Goal: Complete application form

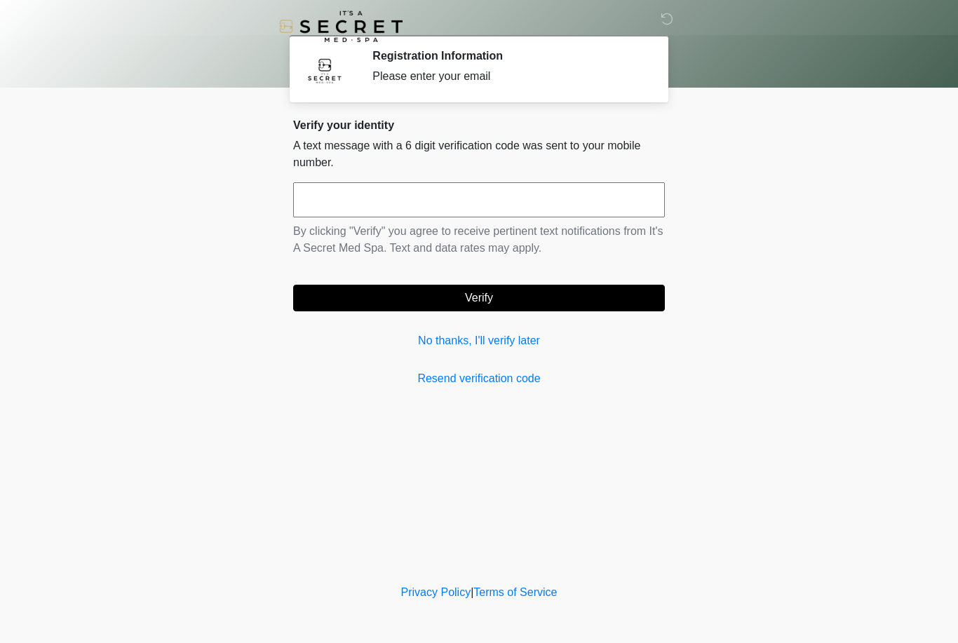
click at [466, 339] on link "No thanks, I'll verify later" at bounding box center [479, 340] width 372 height 17
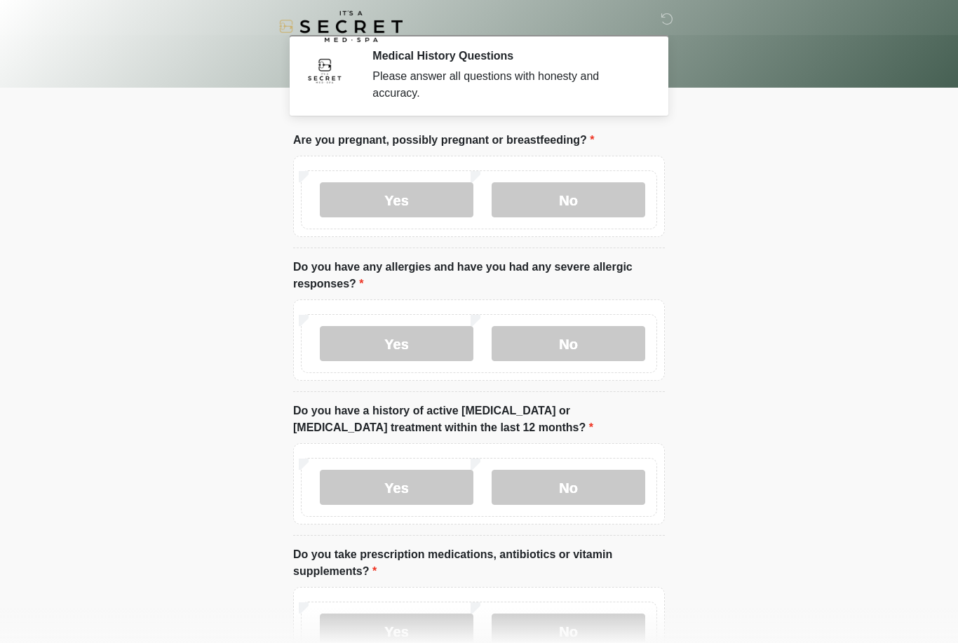
click at [591, 205] on label "No" at bounding box center [568, 199] width 154 height 35
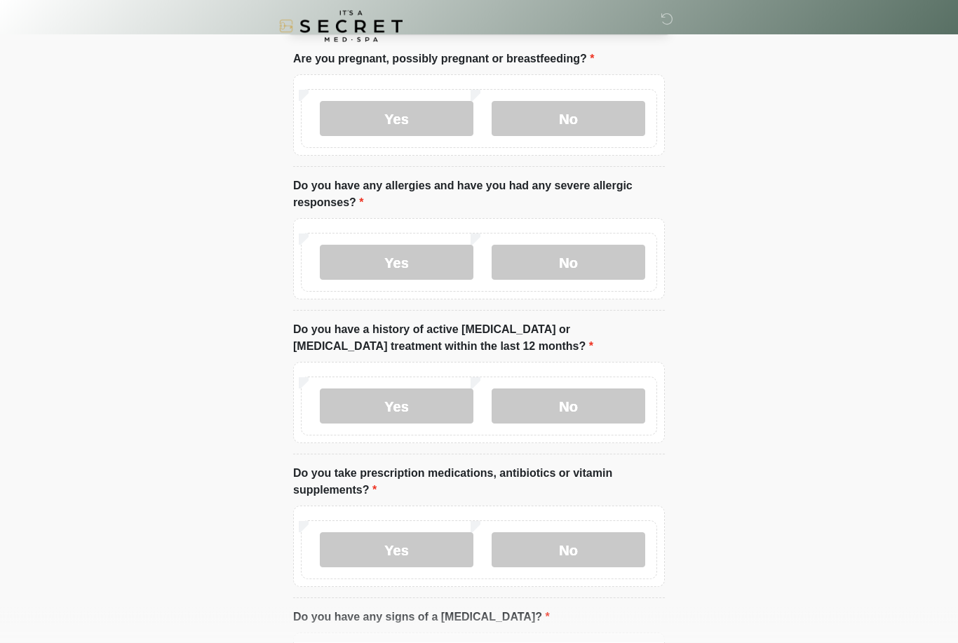
click at [575, 253] on label "No" at bounding box center [568, 262] width 154 height 35
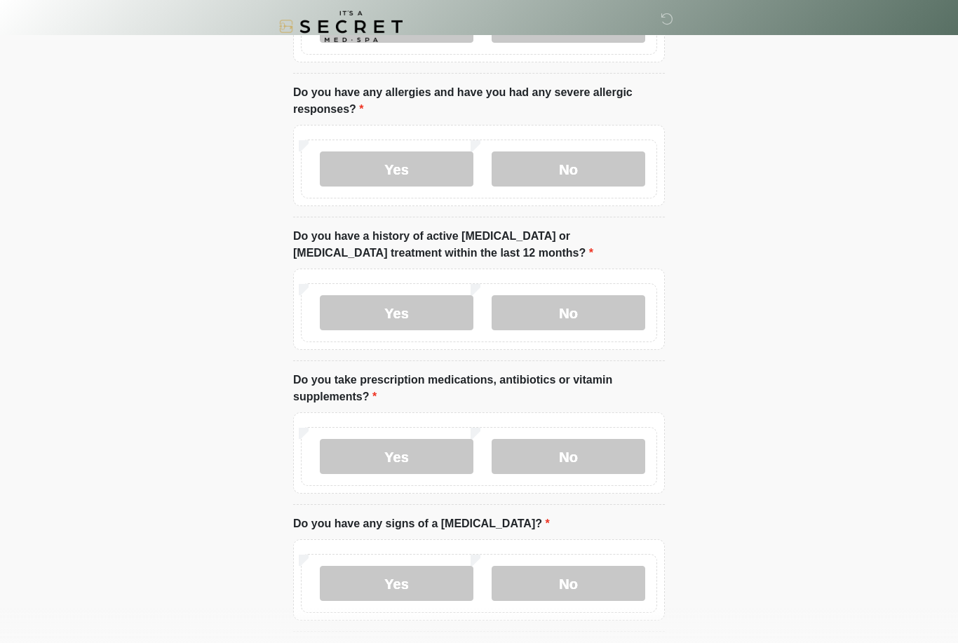
scroll to position [177, 0]
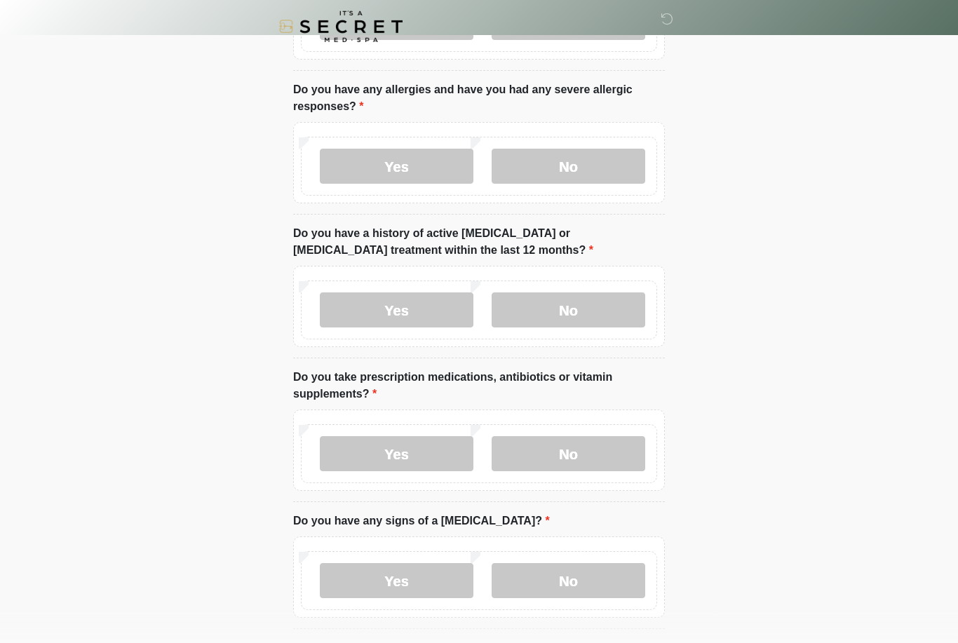
click at [580, 310] on label "No" at bounding box center [568, 309] width 154 height 35
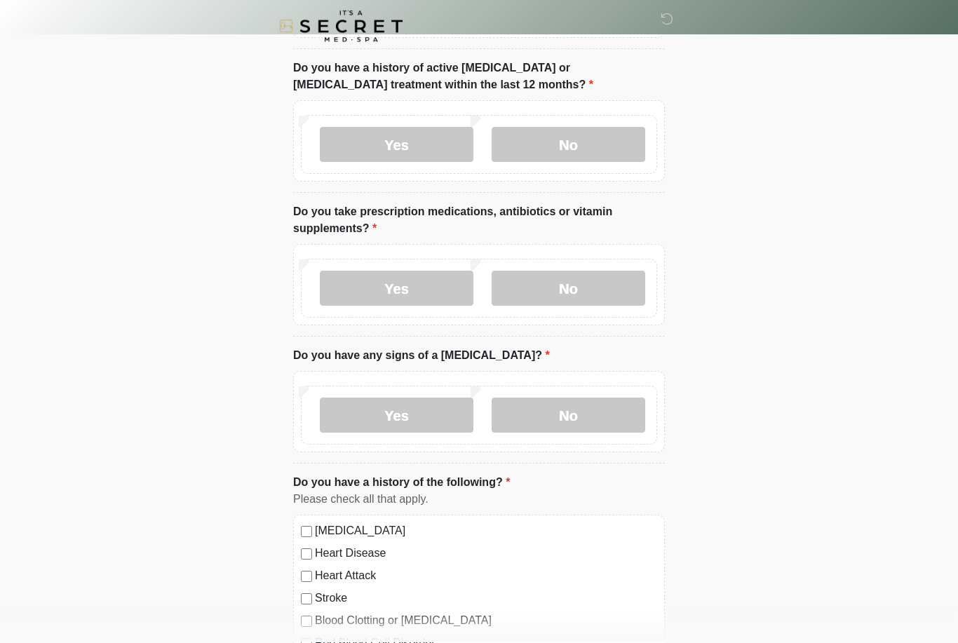
scroll to position [343, 0]
click at [423, 294] on label "Yes" at bounding box center [397, 288] width 154 height 35
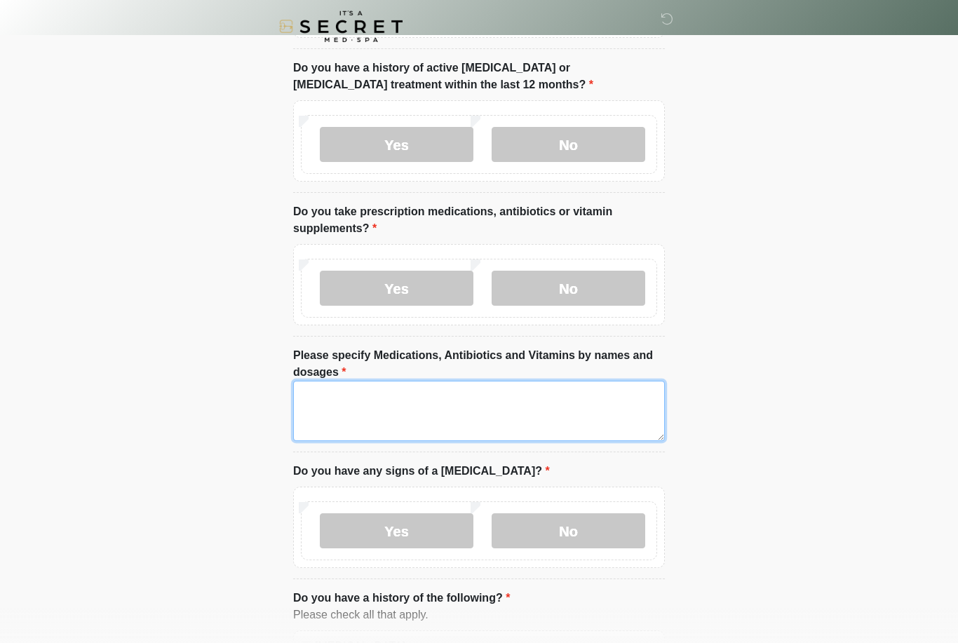
click at [386, 407] on textarea "Please specify Medications, Antibiotics and Vitamins by names and dosages" at bounding box center [479, 411] width 372 height 60
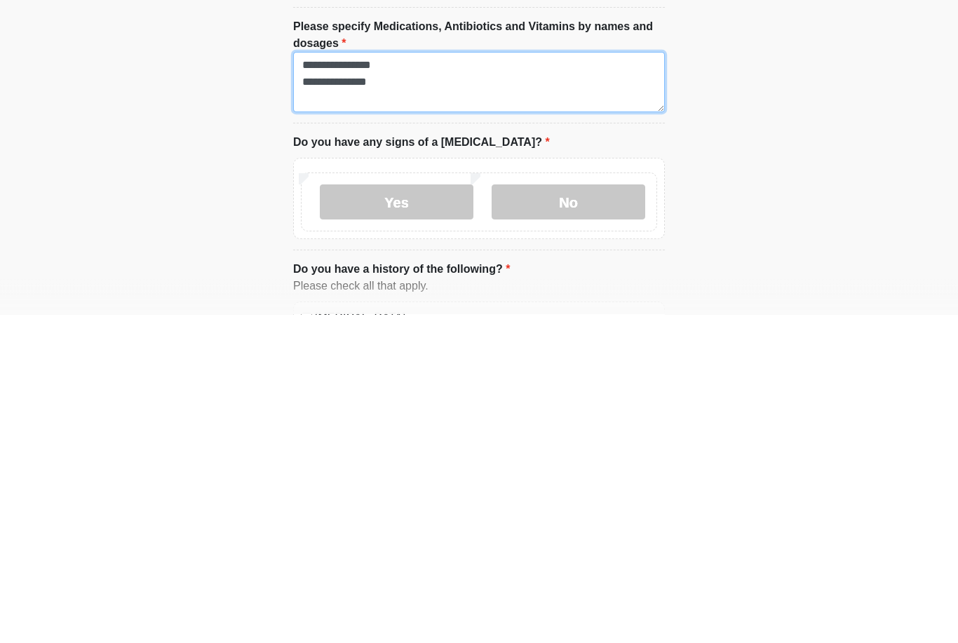
type textarea "**********"
click at [585, 513] on label "No" at bounding box center [568, 530] width 154 height 35
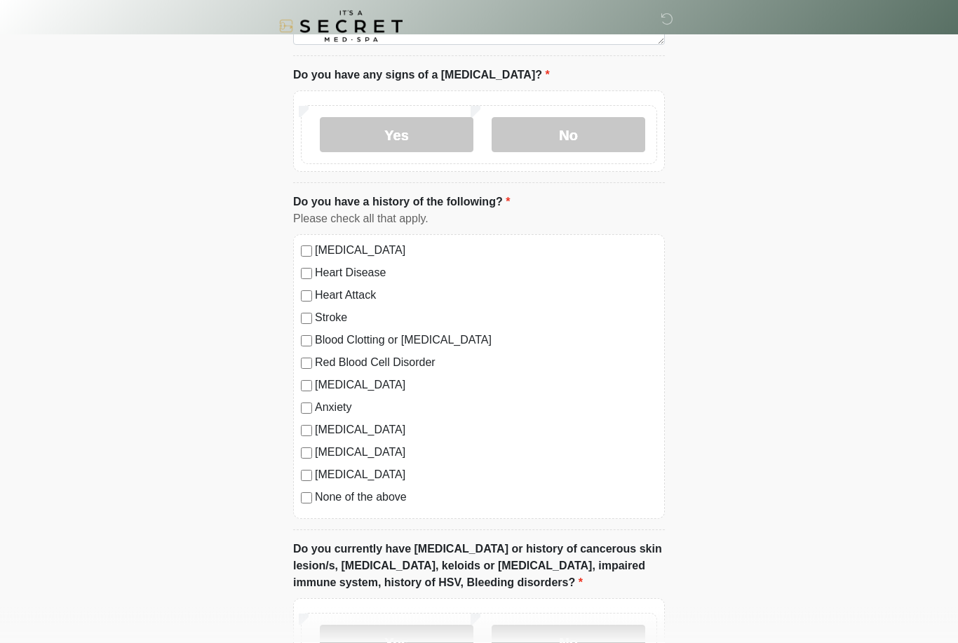
scroll to position [739, 0]
click at [384, 494] on label "None of the above" at bounding box center [486, 497] width 342 height 17
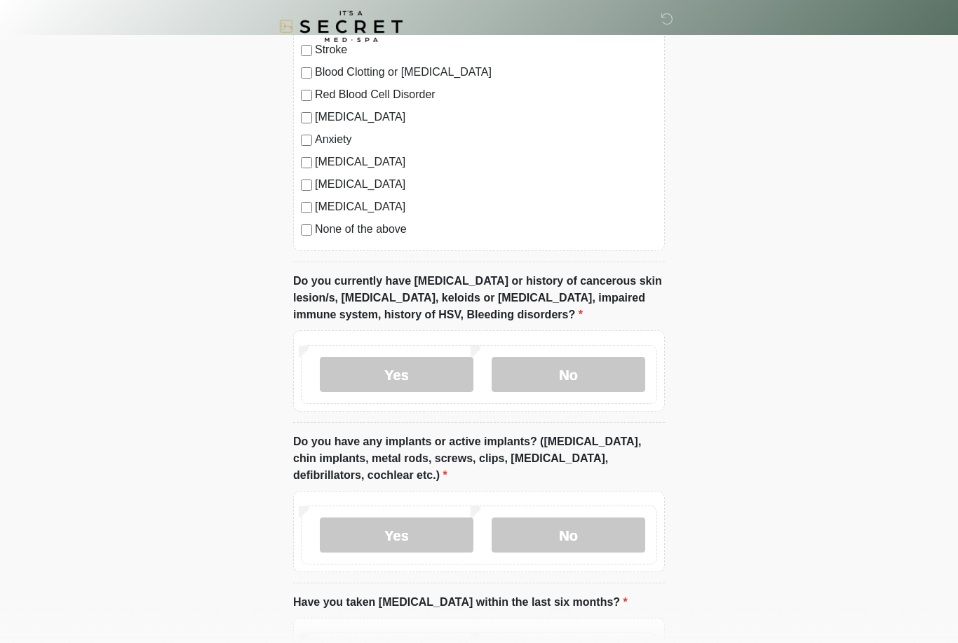
scroll to position [1014, 0]
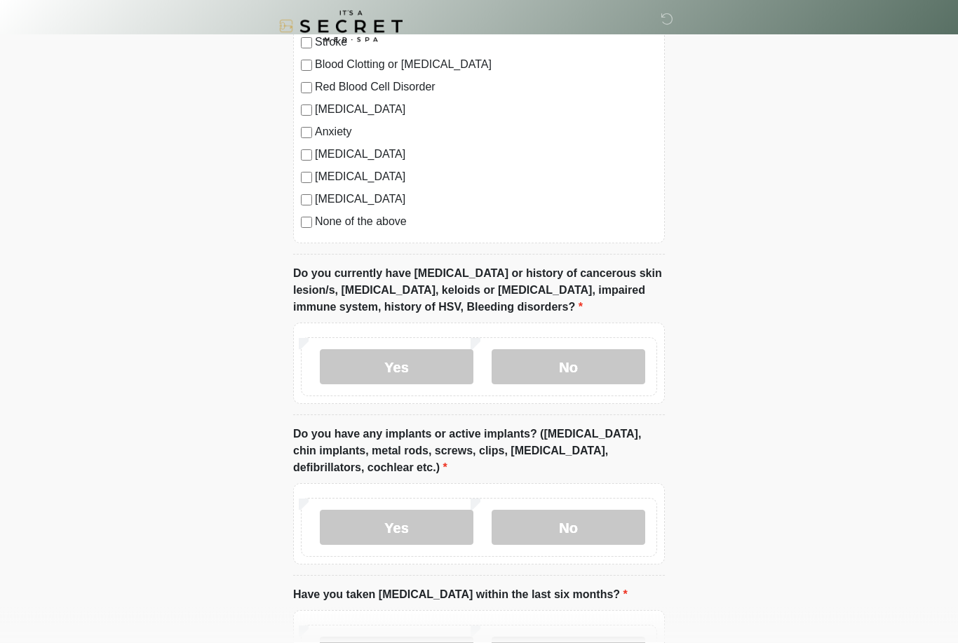
click at [578, 389] on div "Yes No" at bounding box center [479, 367] width 356 height 59
click at [608, 375] on label "No" at bounding box center [568, 367] width 154 height 35
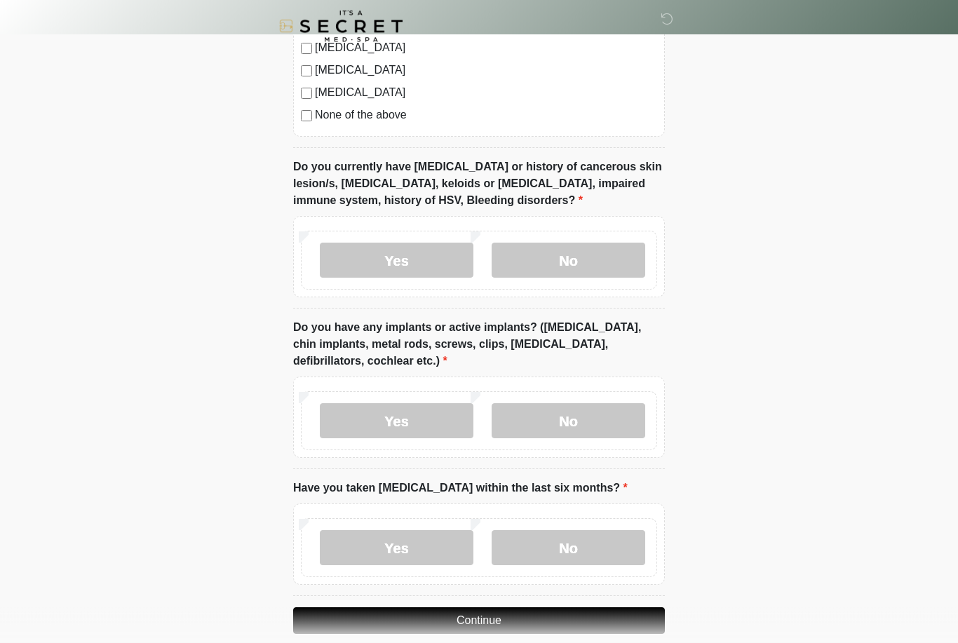
scroll to position [1139, 0]
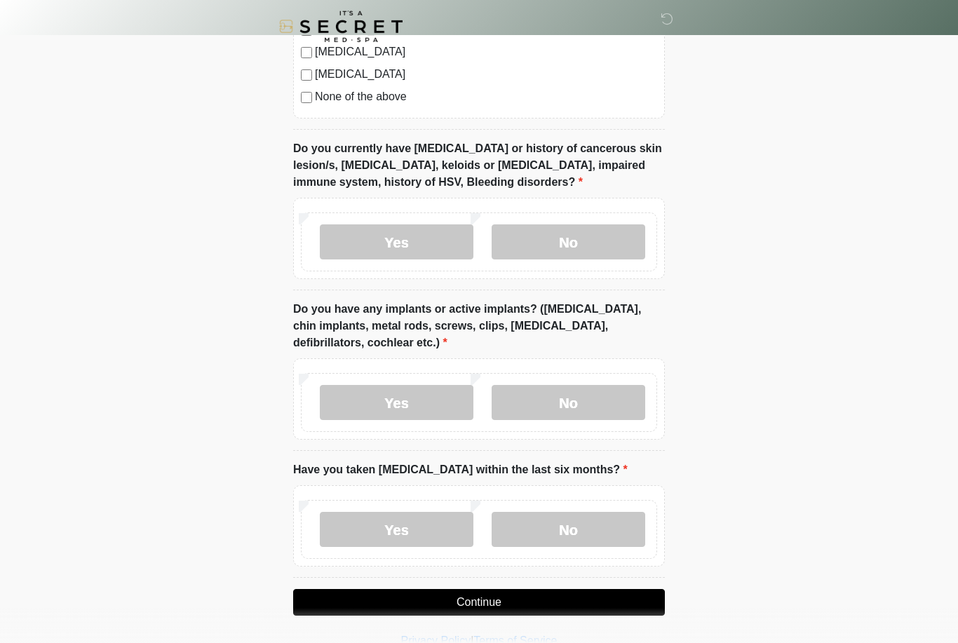
click at [610, 407] on label "No" at bounding box center [568, 402] width 154 height 35
click at [601, 524] on label "No" at bounding box center [568, 529] width 154 height 35
click at [558, 609] on button "Continue" at bounding box center [479, 602] width 372 height 27
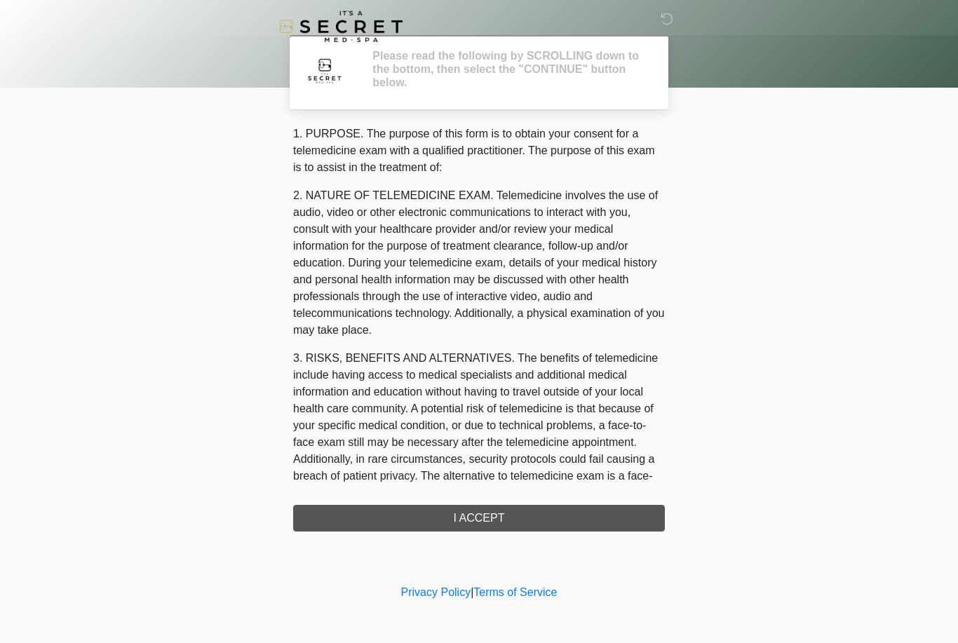
scroll to position [0, 0]
click at [541, 522] on div "1. PURPOSE. The purpose of this form is to obtain your consent for a telemedici…" at bounding box center [479, 328] width 372 height 406
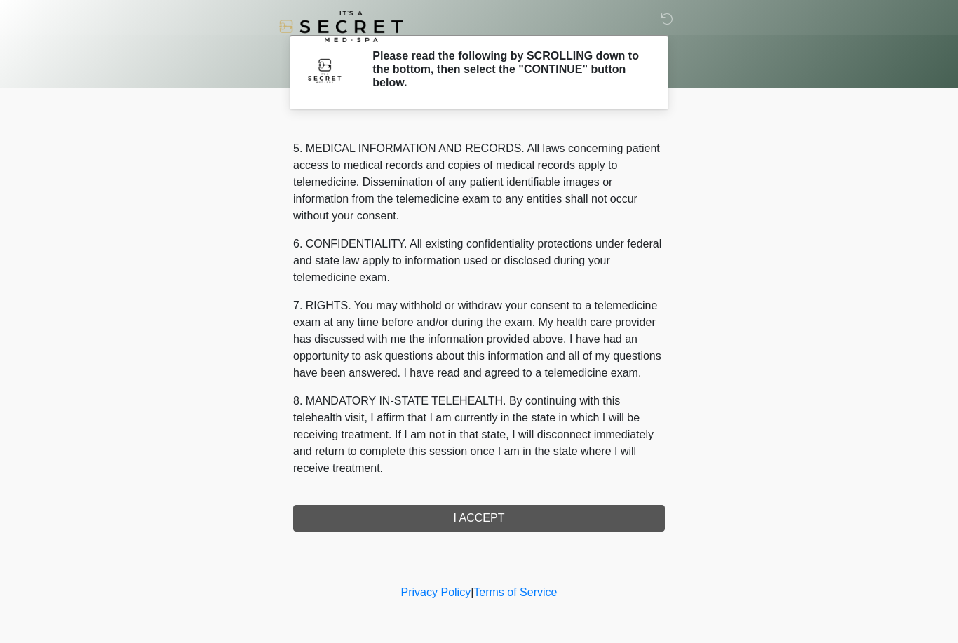
scroll to position [451, 0]
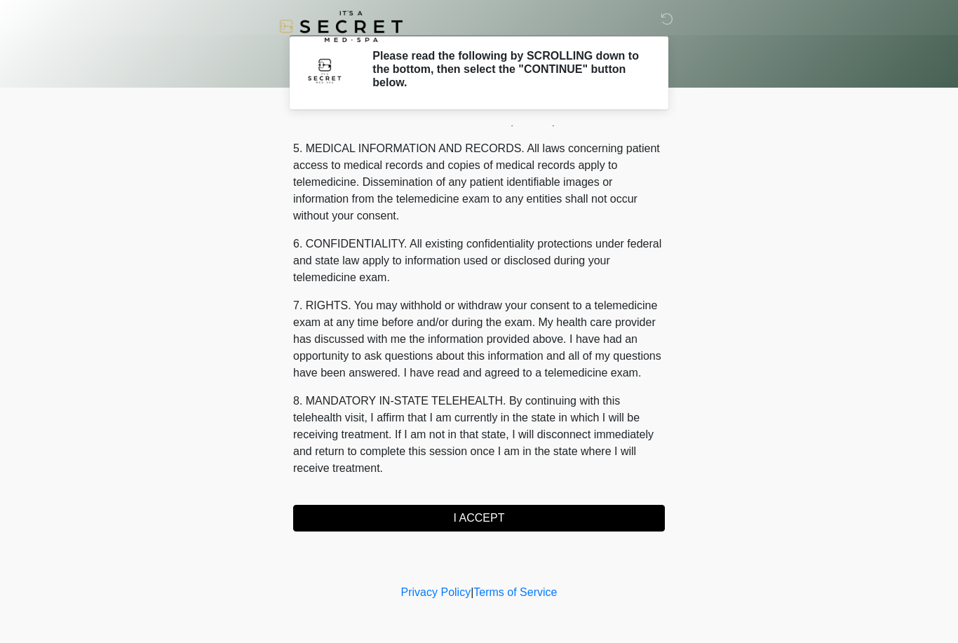
click at [355, 529] on button "I ACCEPT" at bounding box center [479, 518] width 372 height 27
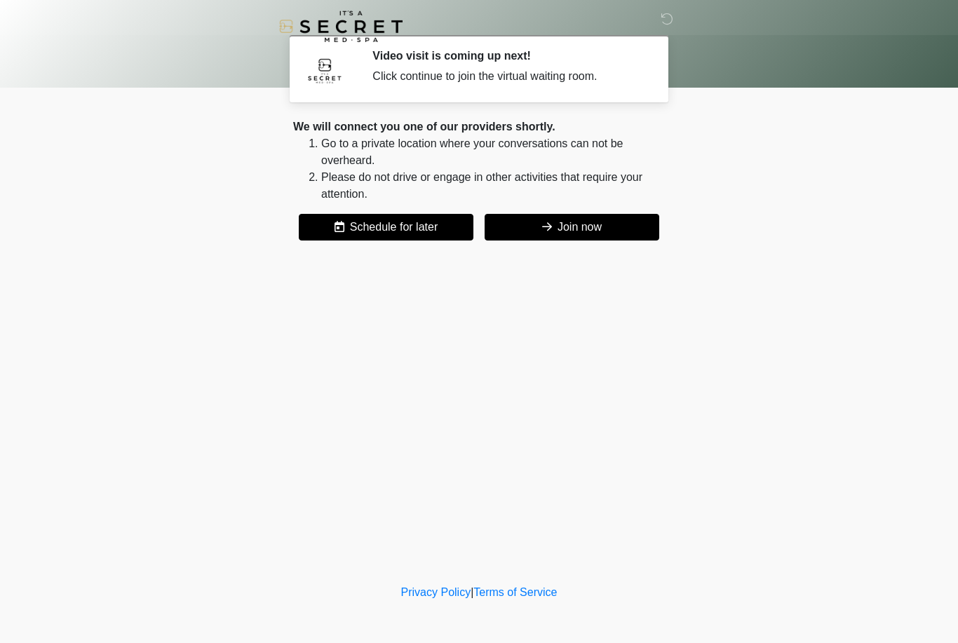
click at [606, 224] on button "Join now" at bounding box center [571, 227] width 175 height 27
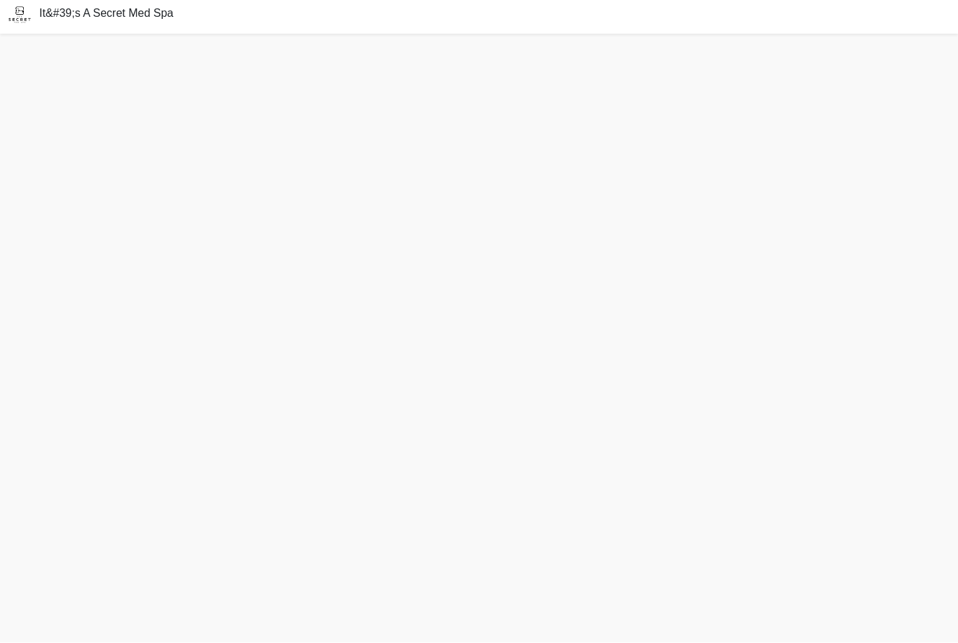
scroll to position [49, 0]
